Goal: Task Accomplishment & Management: Manage account settings

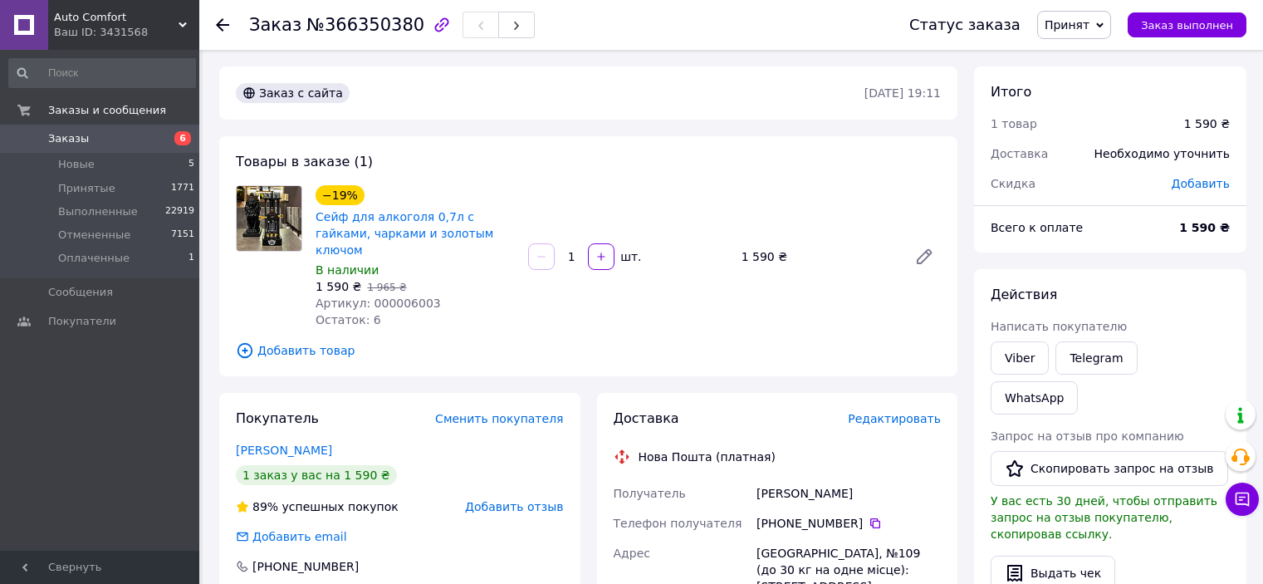
scroll to position [101, 0]
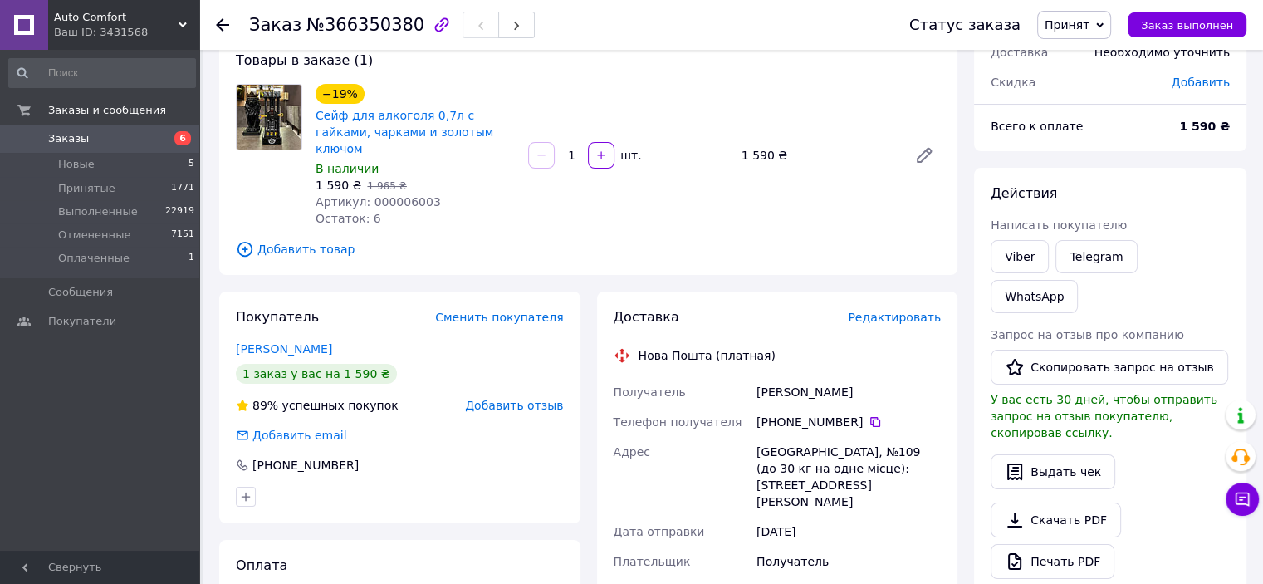
click at [211, 28] on div "Заказ №366350380 Статус заказа Принят Выполнен Отменен Оплаченный Заказ выполнен" at bounding box center [731, 25] width 1064 height 50
click at [218, 27] on use at bounding box center [222, 24] width 13 height 13
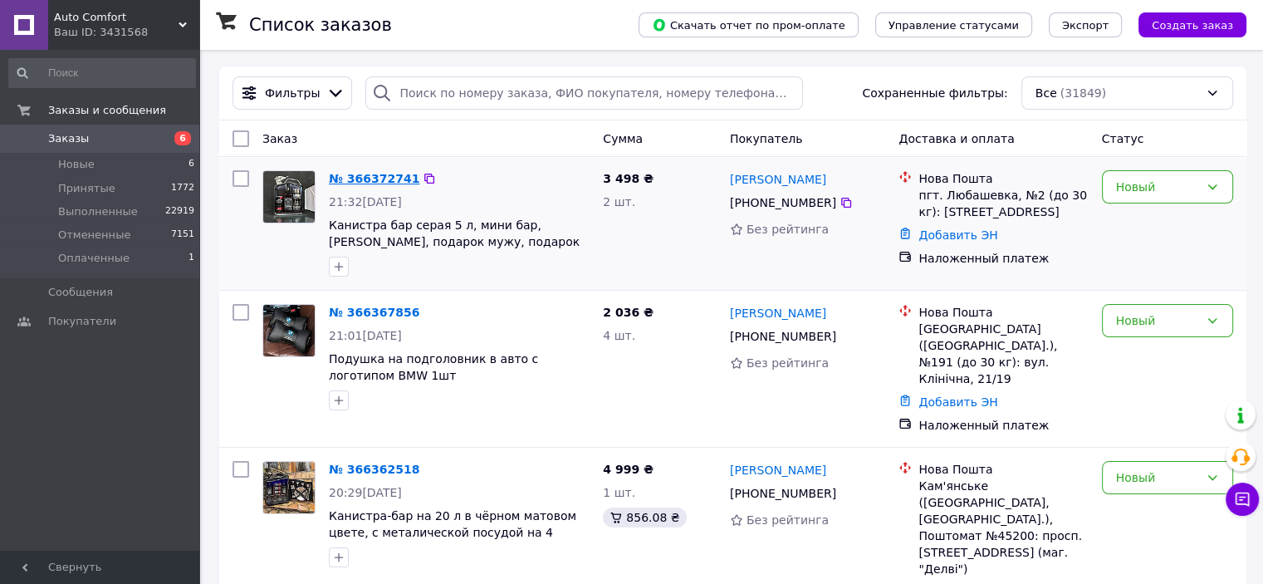
click at [345, 179] on link "№ 366372741" at bounding box center [374, 178] width 90 height 13
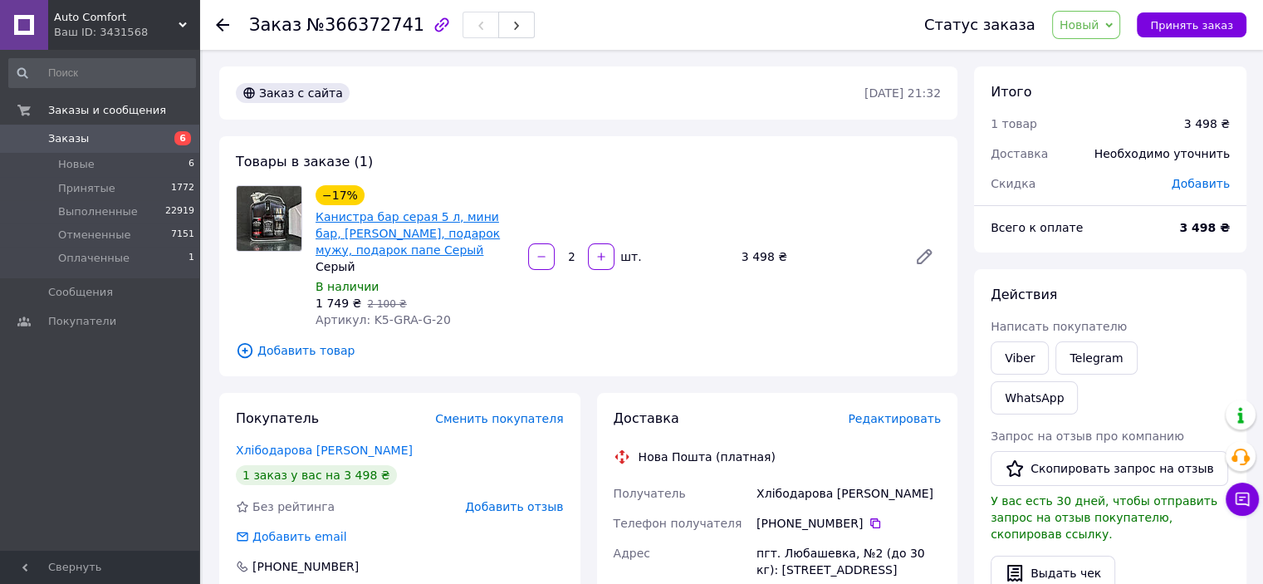
click at [370, 255] on link "Канистра бар серая 5 л, мини бар, [PERSON_NAME], подарок мужу, подарок папе Сер…" at bounding box center [408, 233] width 184 height 46
click at [226, 18] on icon at bounding box center [222, 24] width 13 height 13
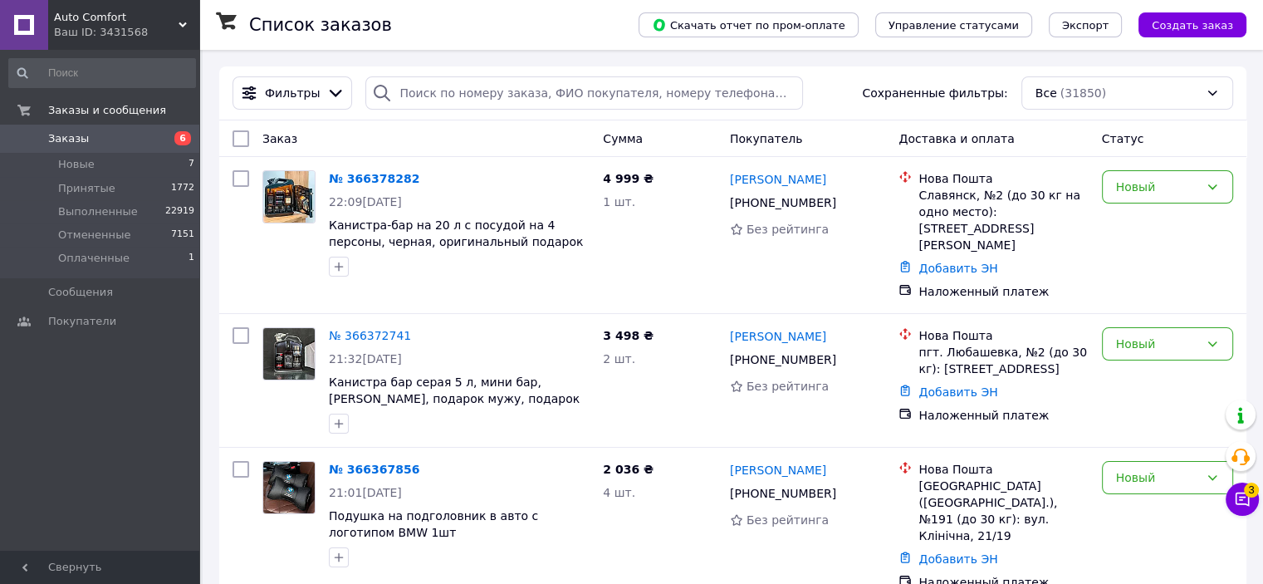
click at [168, 128] on link "Заказы 6" at bounding box center [102, 139] width 204 height 28
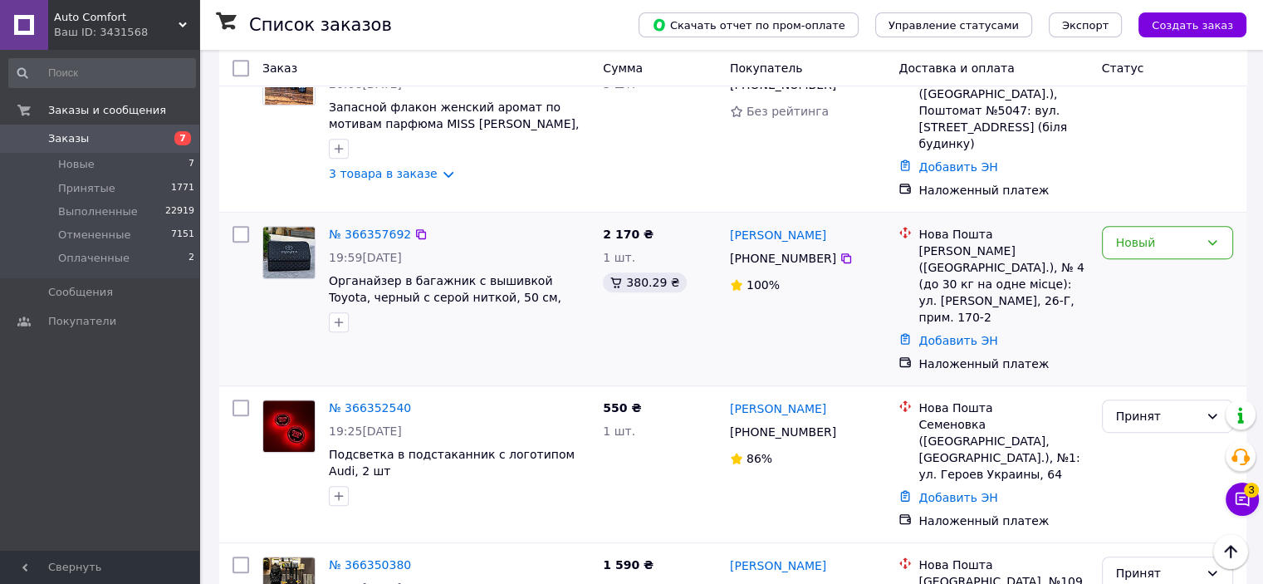
scroll to position [860, 0]
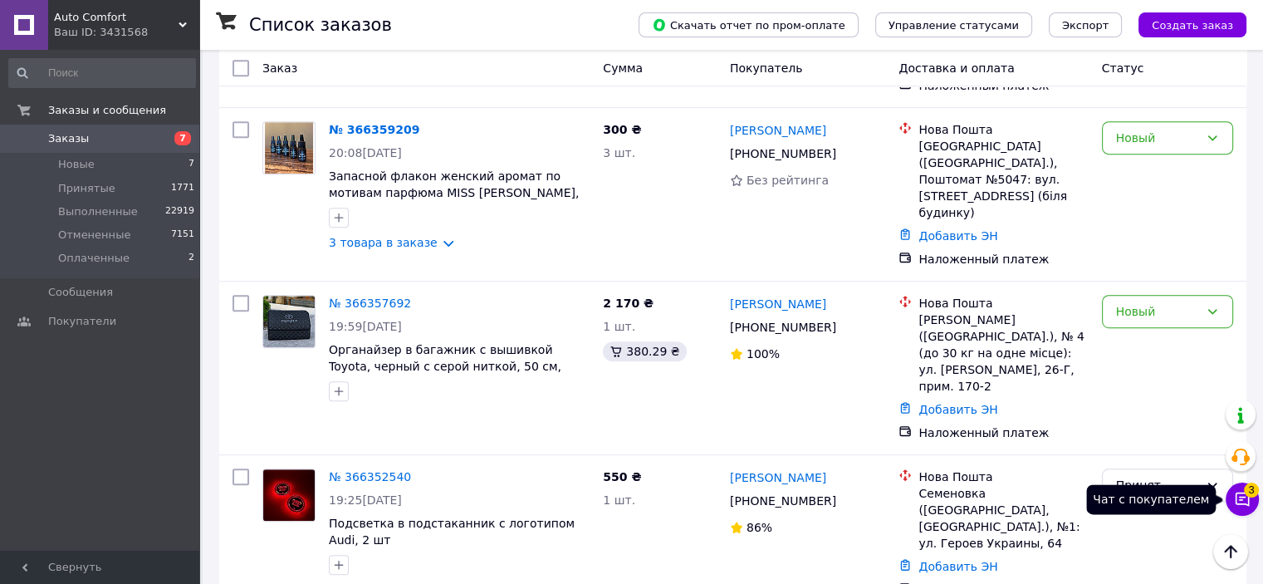
click at [1249, 500] on icon at bounding box center [1242, 499] width 14 height 14
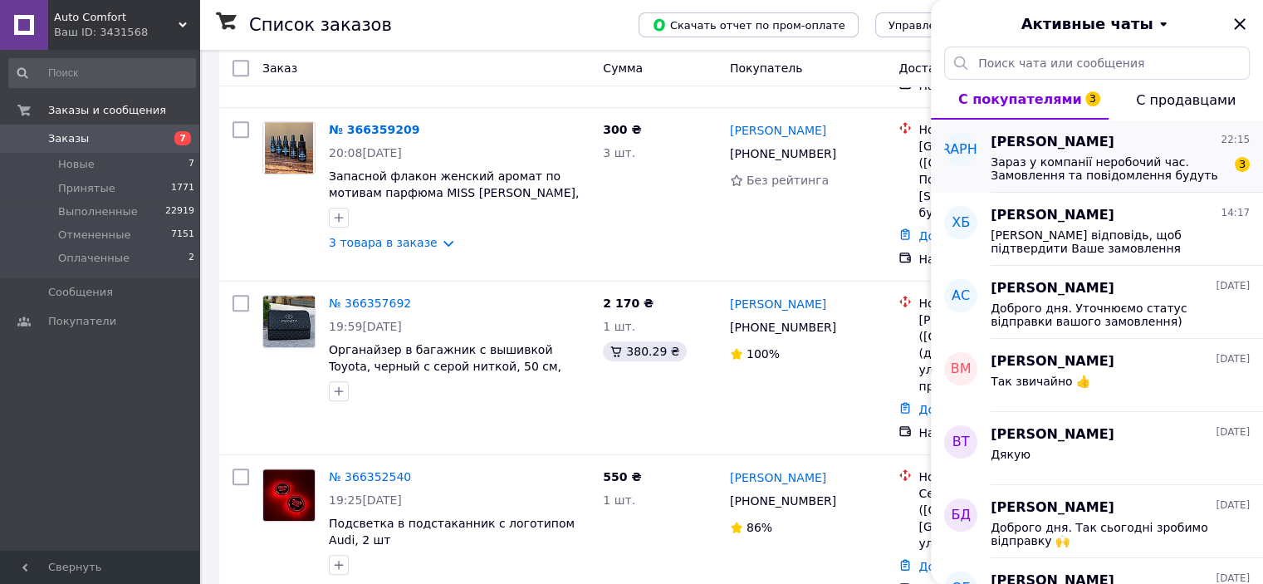
click at [1136, 141] on div "Ирина Шлапак 22:15" at bounding box center [1120, 142] width 259 height 19
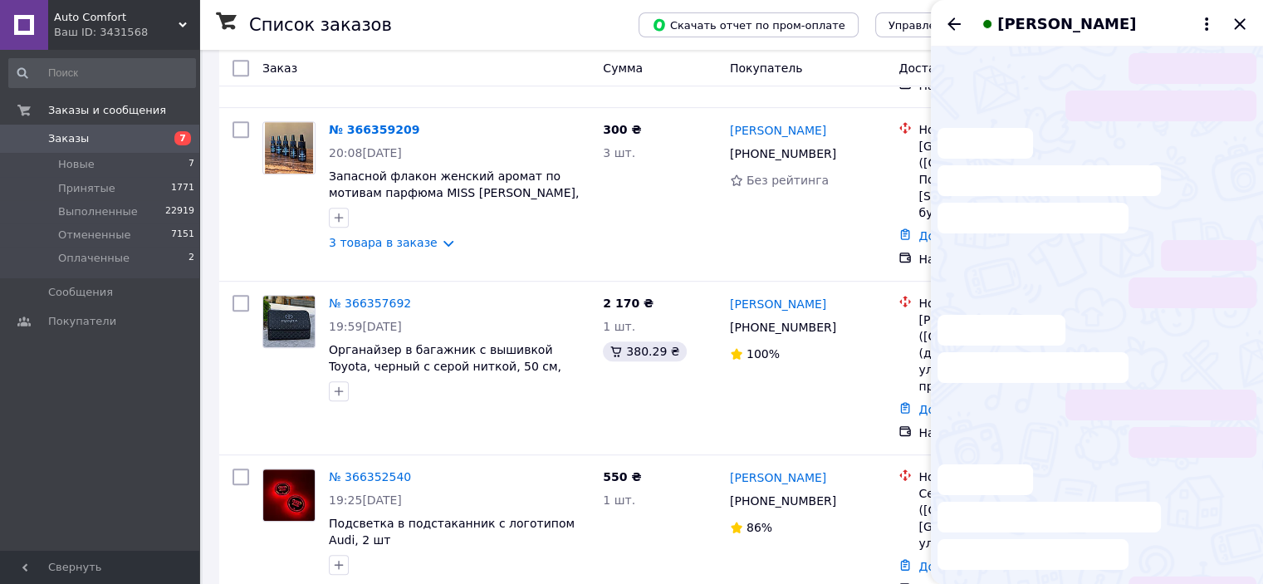
scroll to position [2424, 0]
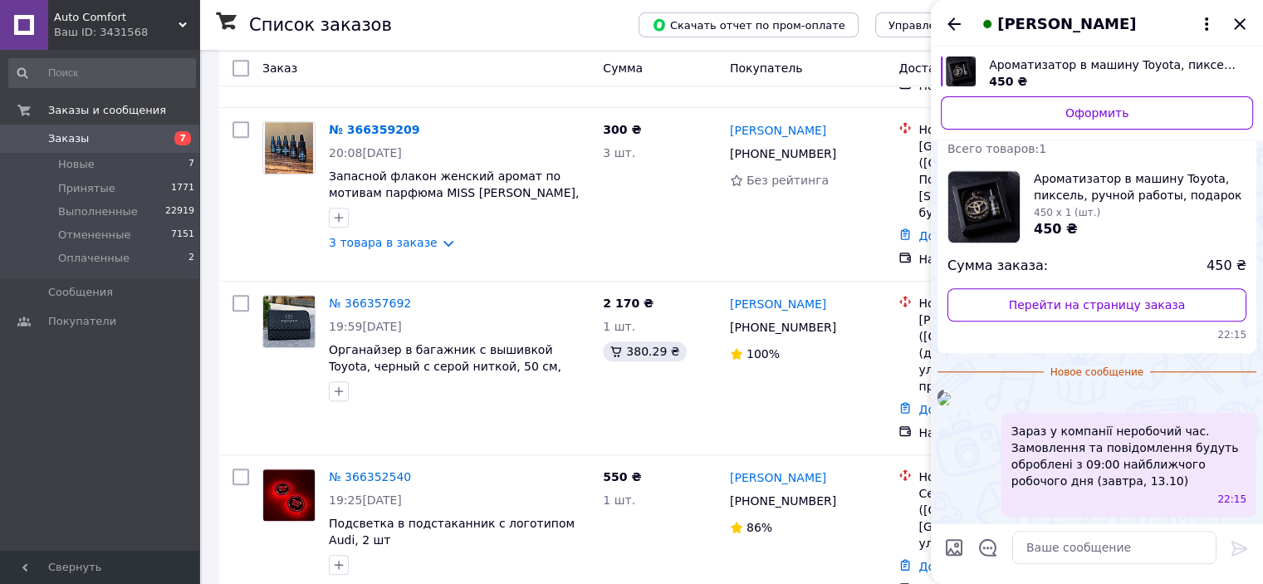
click at [1164, 389] on div "22:15" at bounding box center [1096, 397] width 319 height 17
click at [482, 305] on div "№ 366357692 19:59, 12.10.2025 Органайзер в багажник с вышивкой Toyota, черный с…" at bounding box center [426, 367] width 340 height 159
click at [1232, 17] on icon "Закрыть" at bounding box center [1240, 24] width 20 height 20
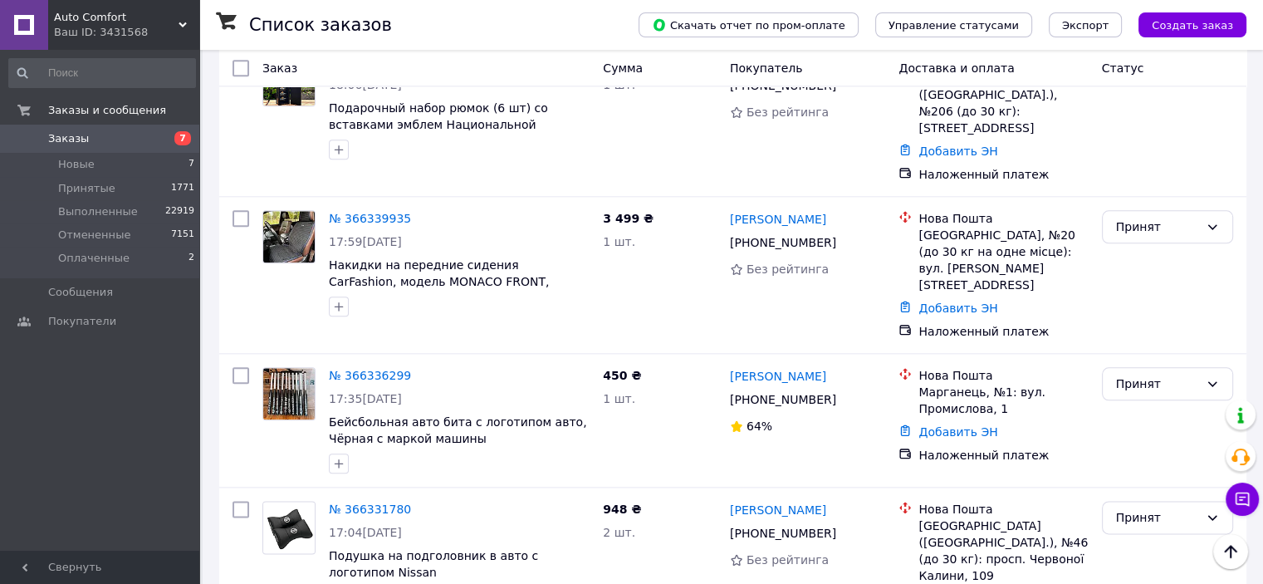
scroll to position [1871, 0]
click at [151, 144] on span "Заказы" at bounding box center [100, 138] width 105 height 15
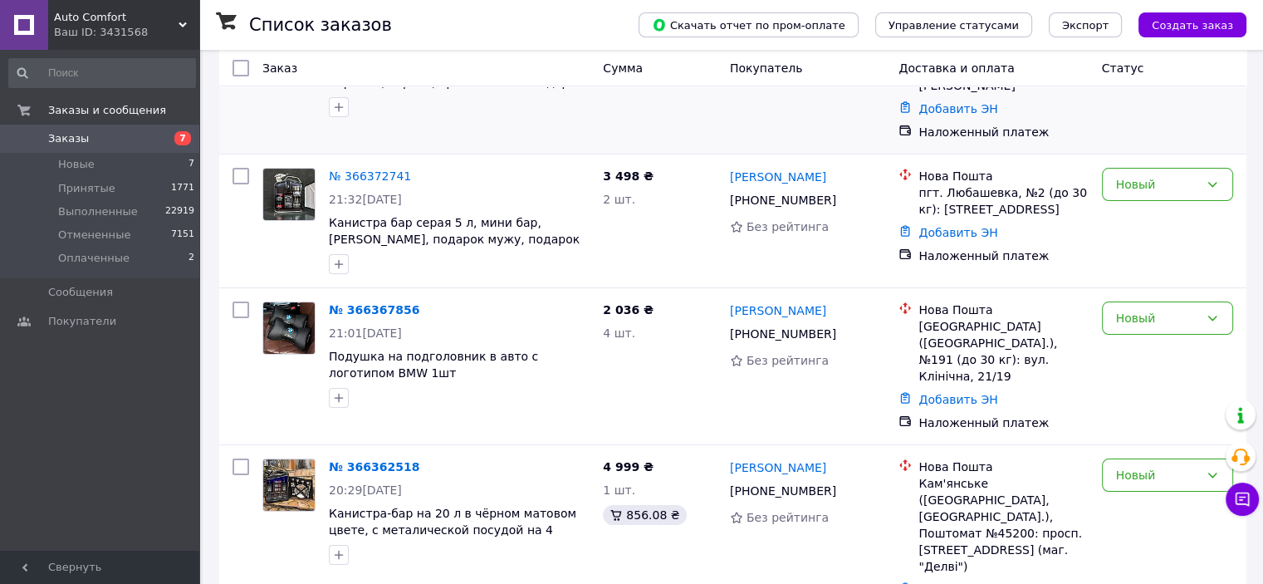
scroll to position [165, 0]
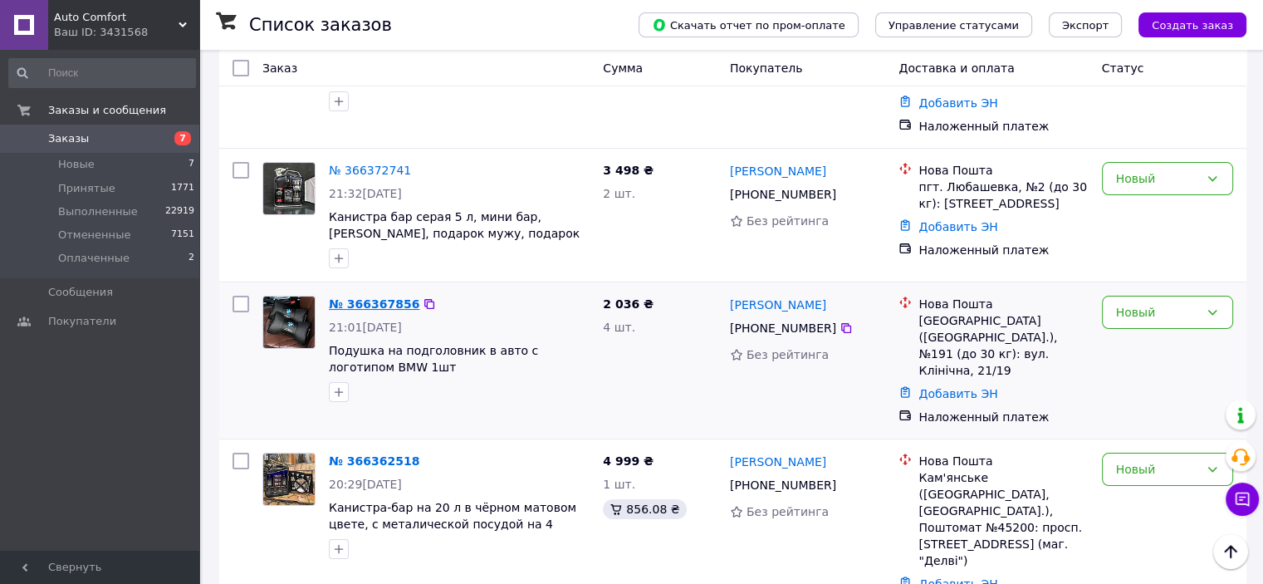
click at [349, 297] on link "№ 366367856" at bounding box center [374, 303] width 90 height 13
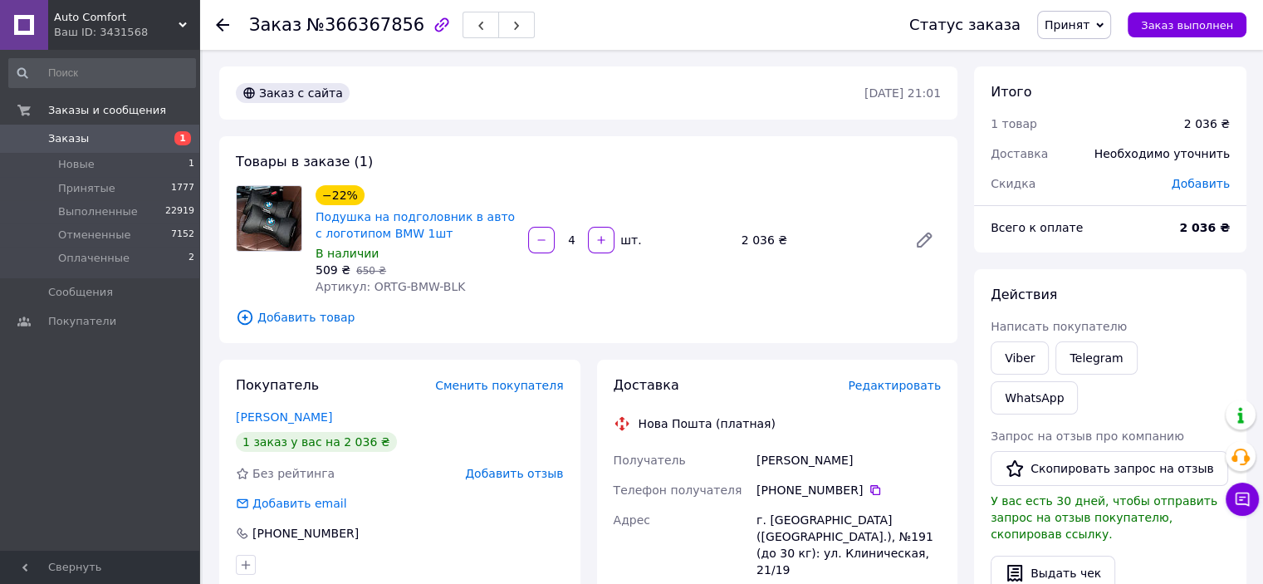
click at [218, 18] on icon at bounding box center [222, 24] width 13 height 13
